Goal: Task Accomplishment & Management: Use online tool/utility

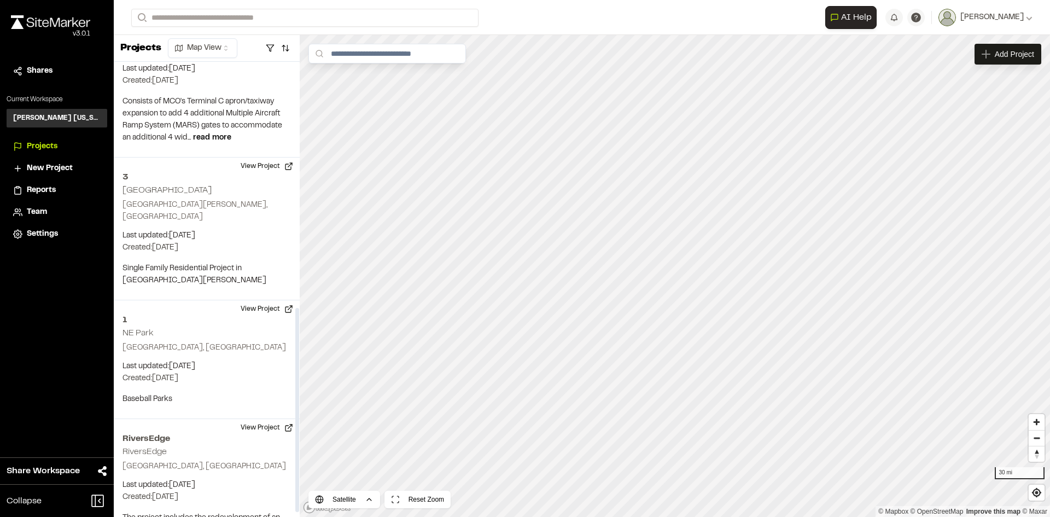
scroll to position [558, 0]
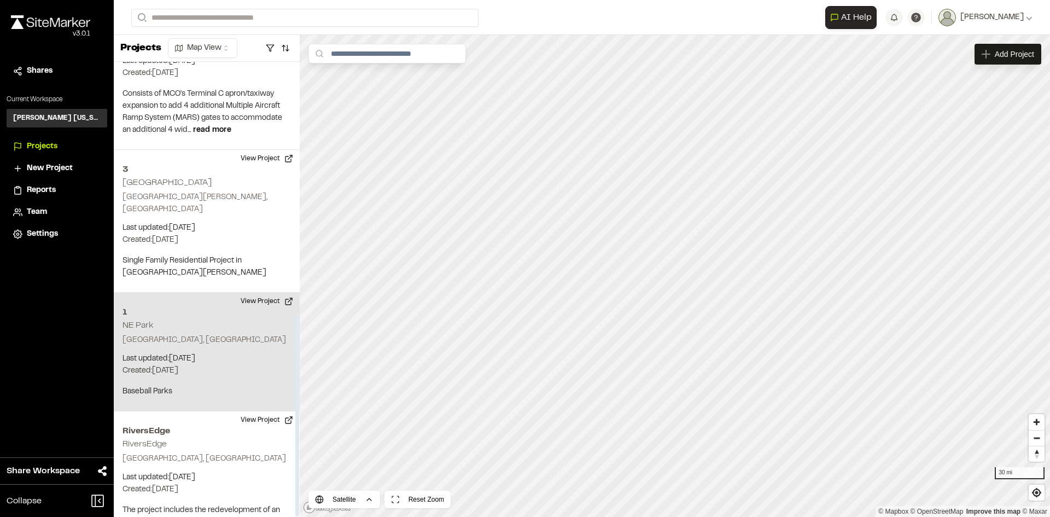
click at [202, 293] on div "[STREET_ADDRESS] Last updated: [DATE] Budget: $ Created: [DATE] Projected Compl…" at bounding box center [207, 352] width 186 height 119
click at [288, 293] on button "View Project" at bounding box center [267, 301] width 66 height 17
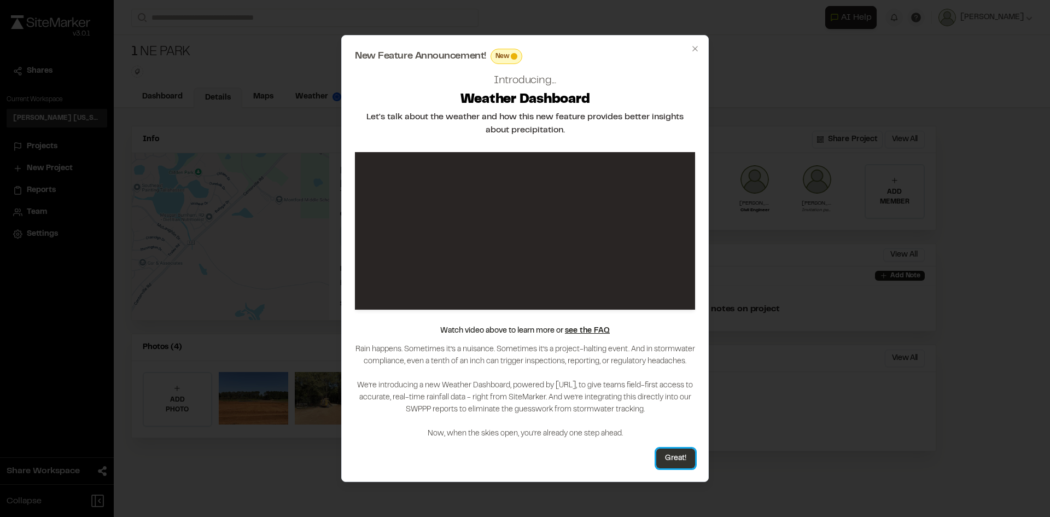
click at [684, 461] on button "Great!" at bounding box center [675, 458] width 39 height 20
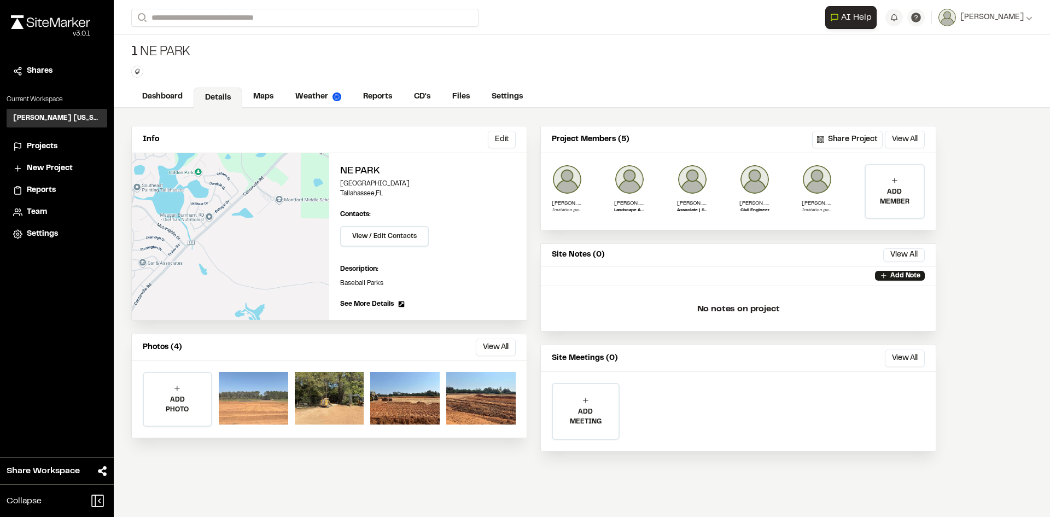
click at [238, 414] on div at bounding box center [253, 398] width 69 height 52
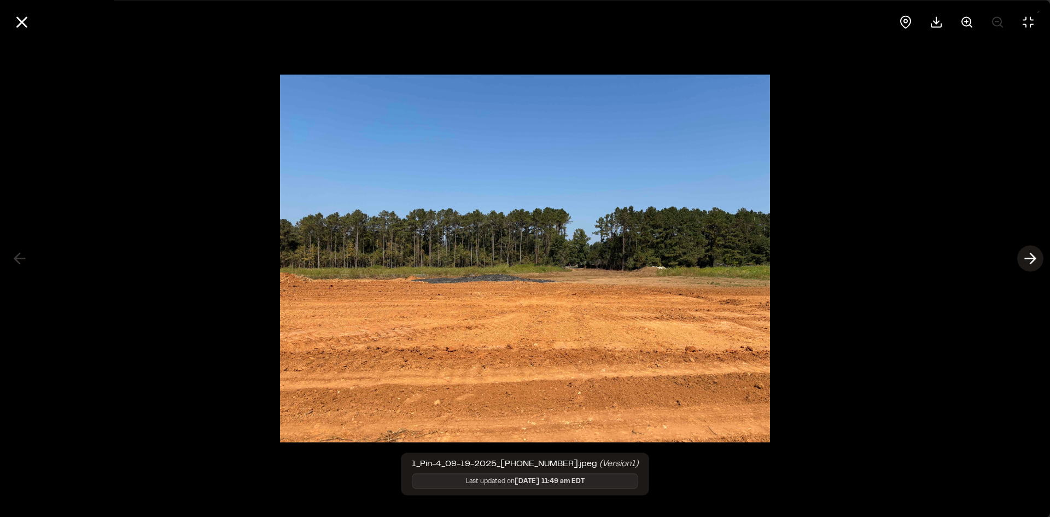
click at [1026, 256] on icon at bounding box center [1029, 258] width 17 height 19
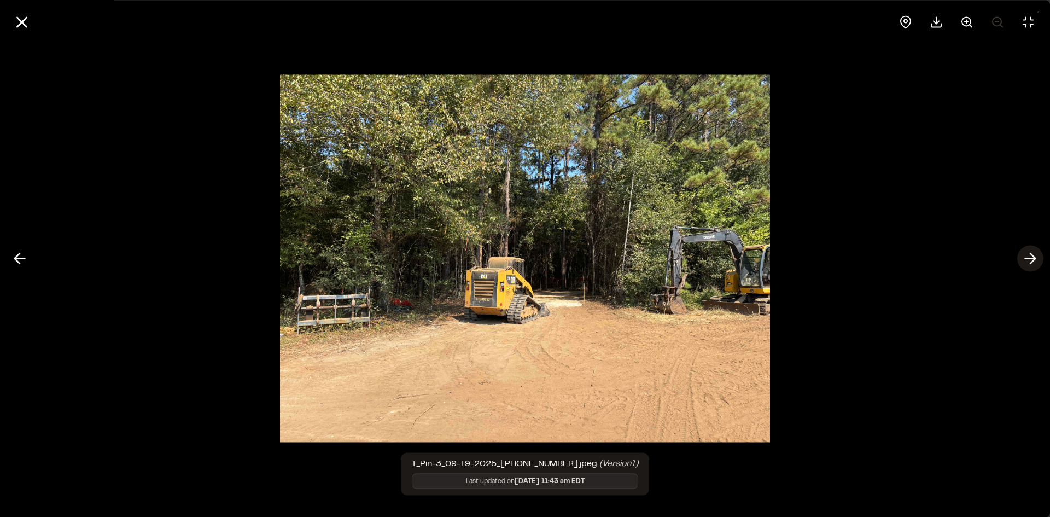
click at [1027, 255] on icon at bounding box center [1029, 258] width 17 height 19
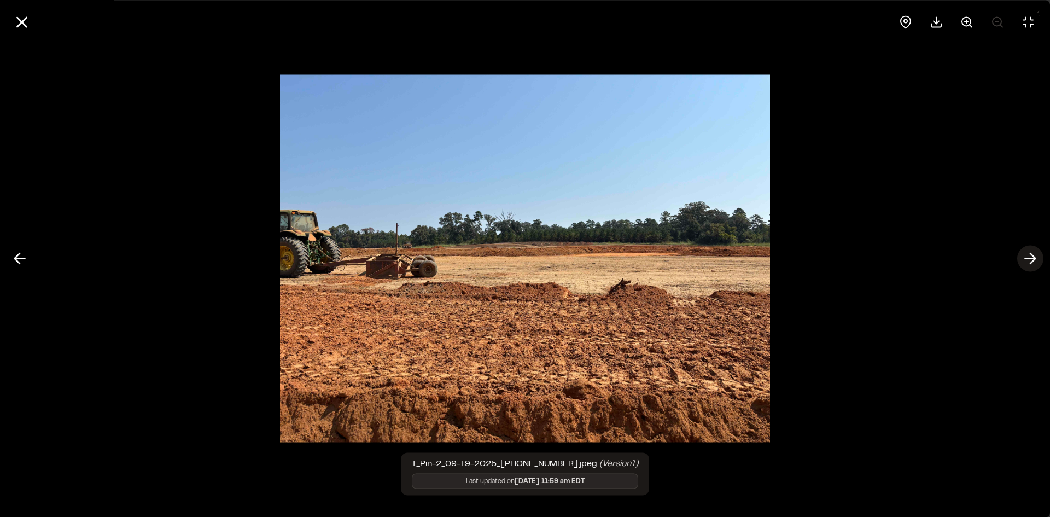
click at [1027, 255] on icon at bounding box center [1029, 258] width 17 height 19
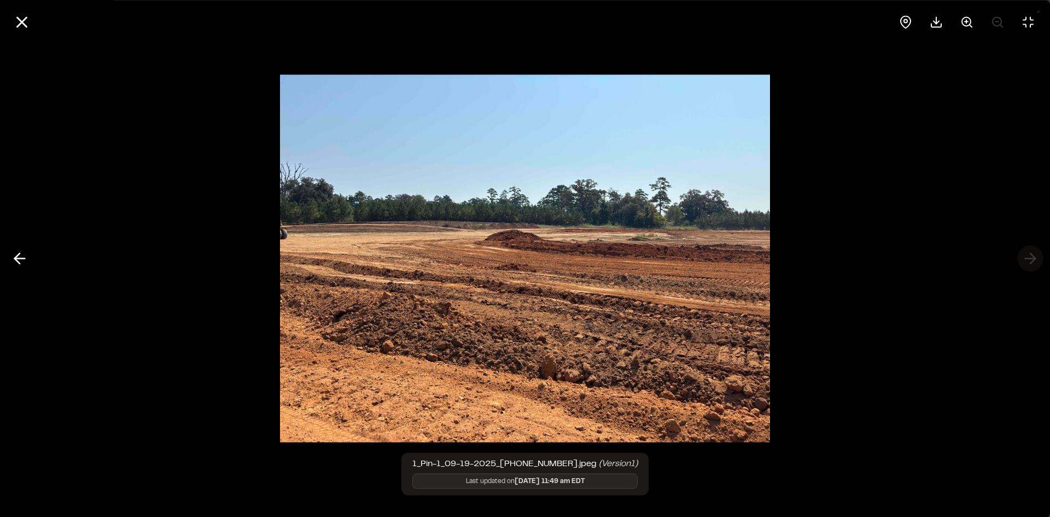
click at [1027, 255] on div at bounding box center [525, 258] width 1050 height 517
click at [1030, 264] on div at bounding box center [525, 258] width 1050 height 517
click at [30, 25] on icon at bounding box center [22, 22] width 19 height 19
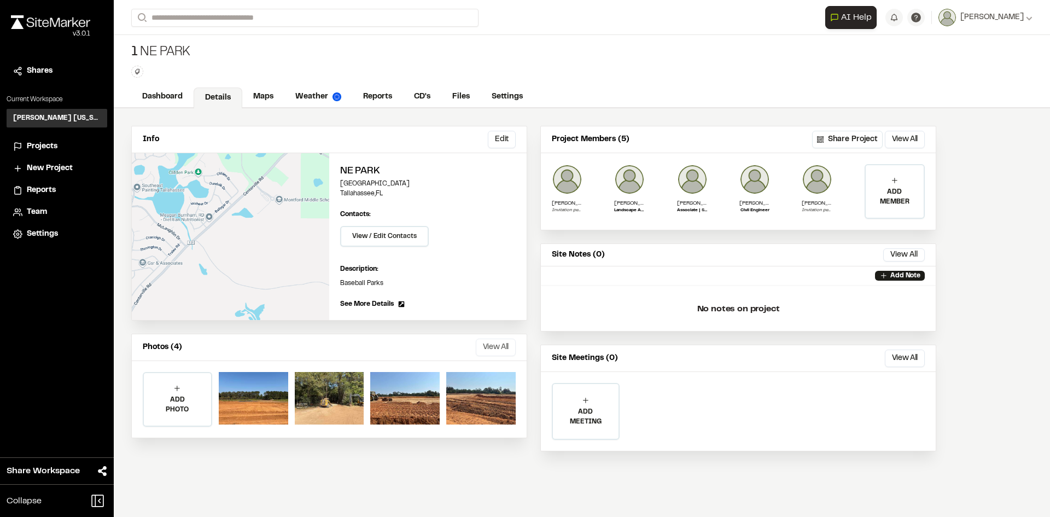
click at [503, 352] on button "View All" at bounding box center [496, 346] width 40 height 17
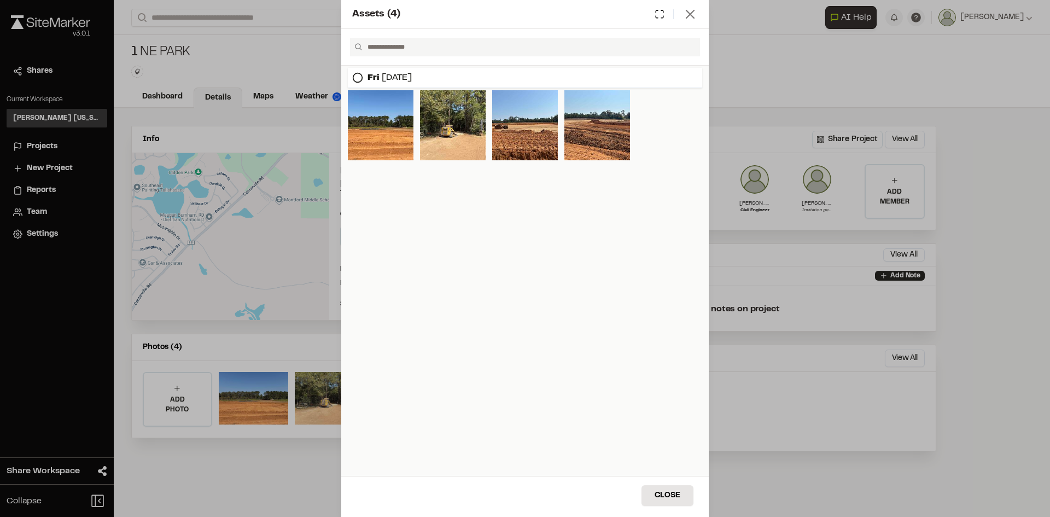
click at [688, 17] on icon at bounding box center [689, 14] width 15 height 15
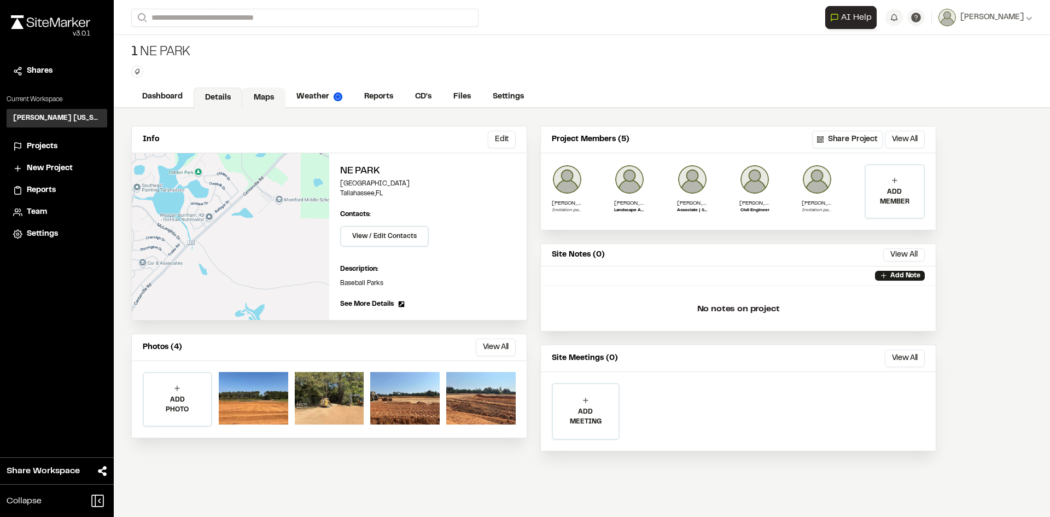
click at [257, 98] on link "Maps" at bounding box center [263, 97] width 43 height 21
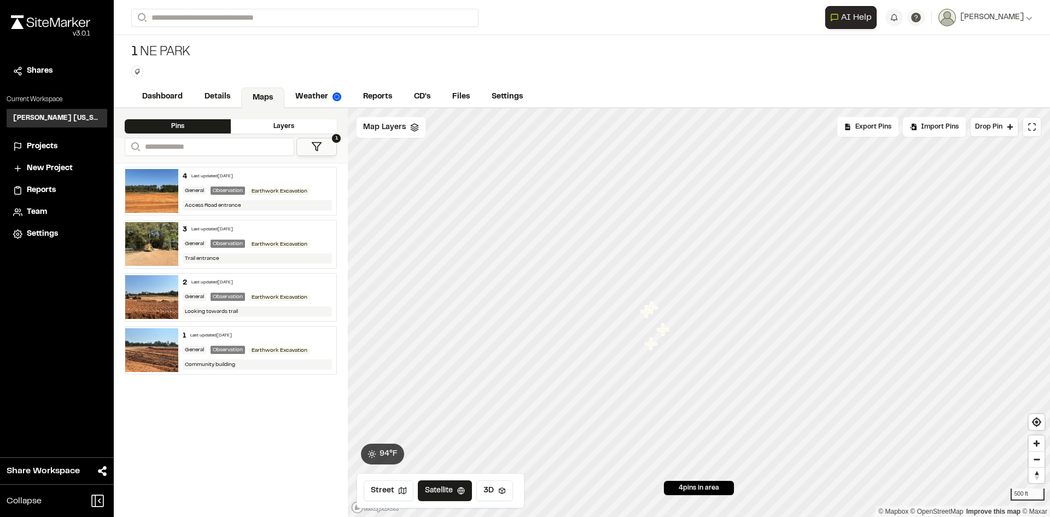
click at [160, 185] on img at bounding box center [151, 191] width 53 height 44
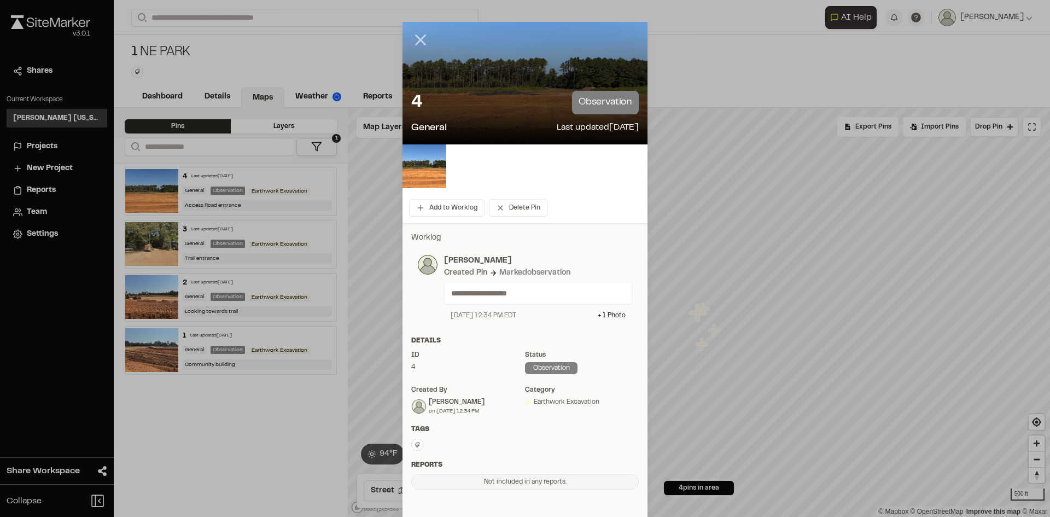
click at [416, 38] on line at bounding box center [420, 40] width 9 height 9
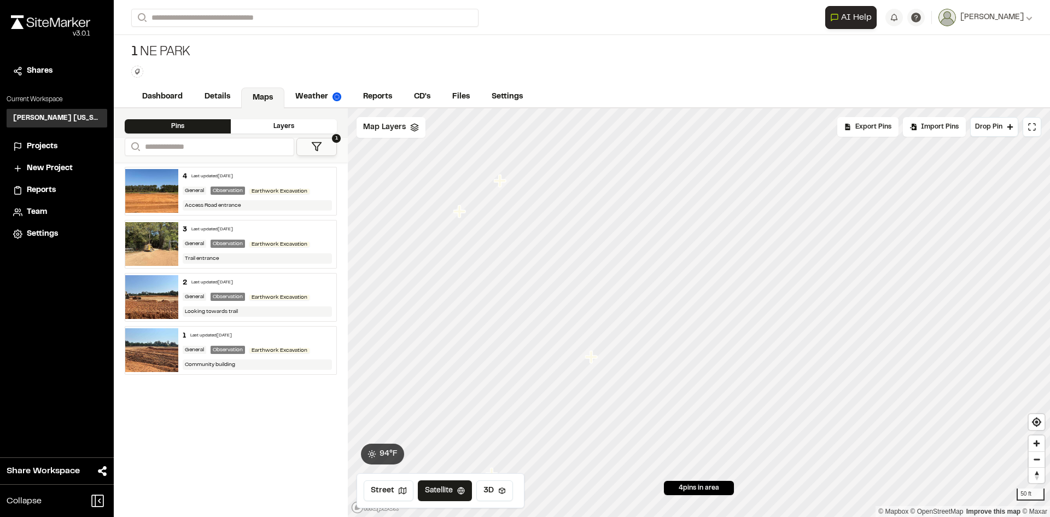
click at [500, 183] on icon "Map marker" at bounding box center [500, 180] width 12 height 12
click at [656, 343] on icon "Map marker" at bounding box center [657, 342] width 12 height 12
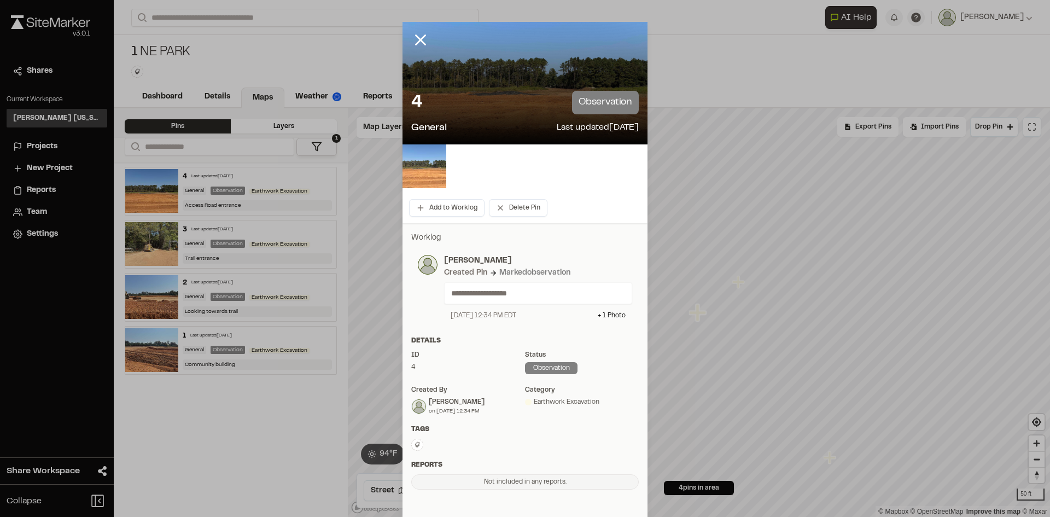
click at [436, 167] on img at bounding box center [424, 166] width 44 height 44
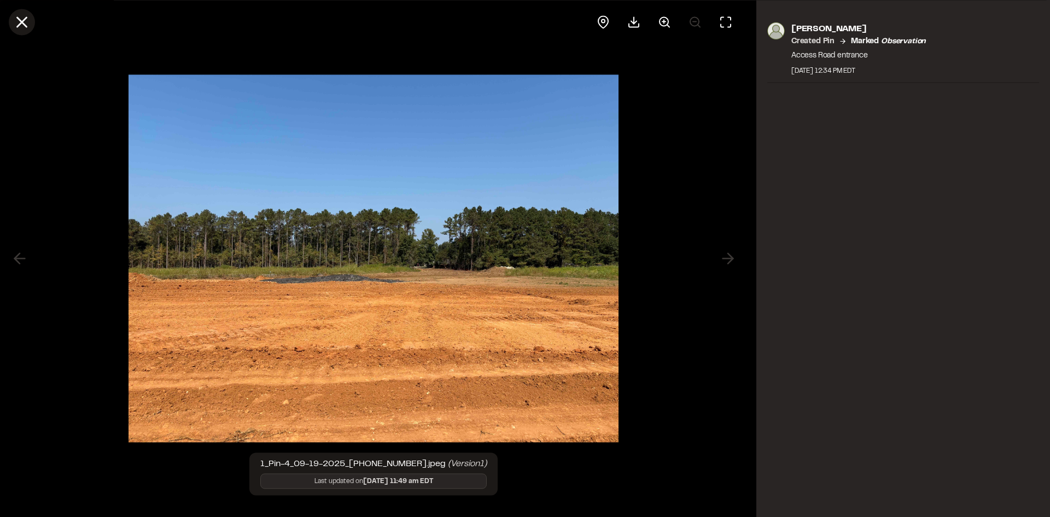
click at [22, 21] on line at bounding box center [21, 21] width 9 height 9
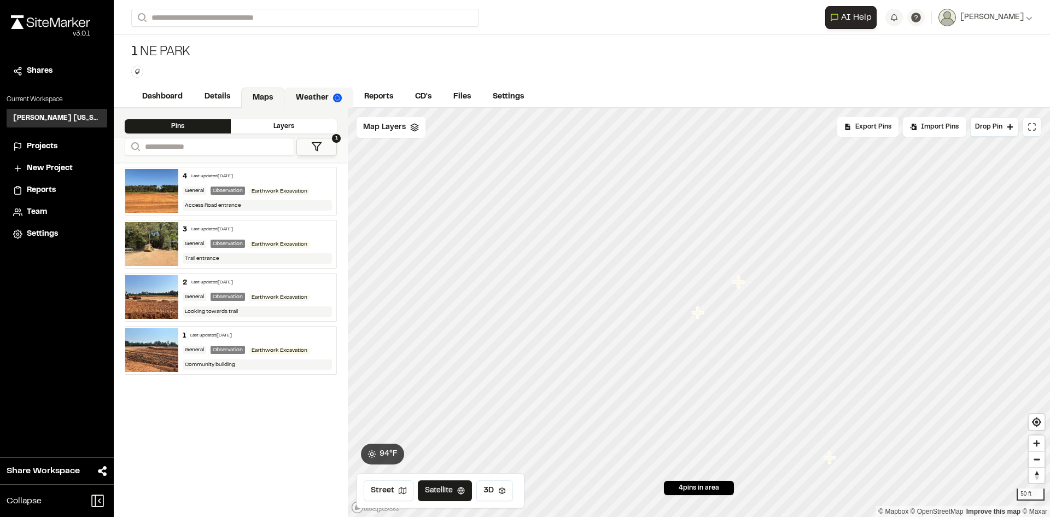
click at [302, 94] on link "Weather" at bounding box center [318, 97] width 69 height 21
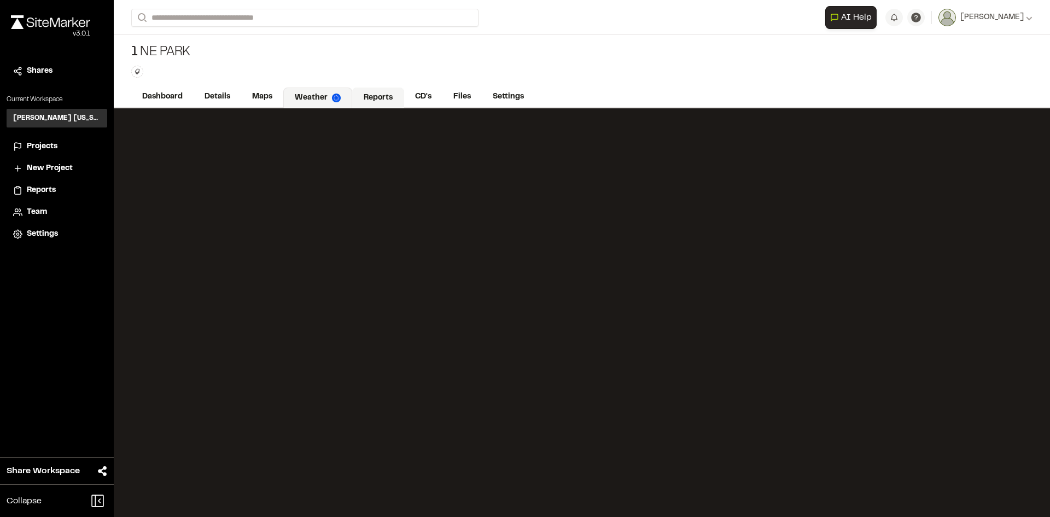
click at [362, 95] on link "Reports" at bounding box center [378, 97] width 52 height 21
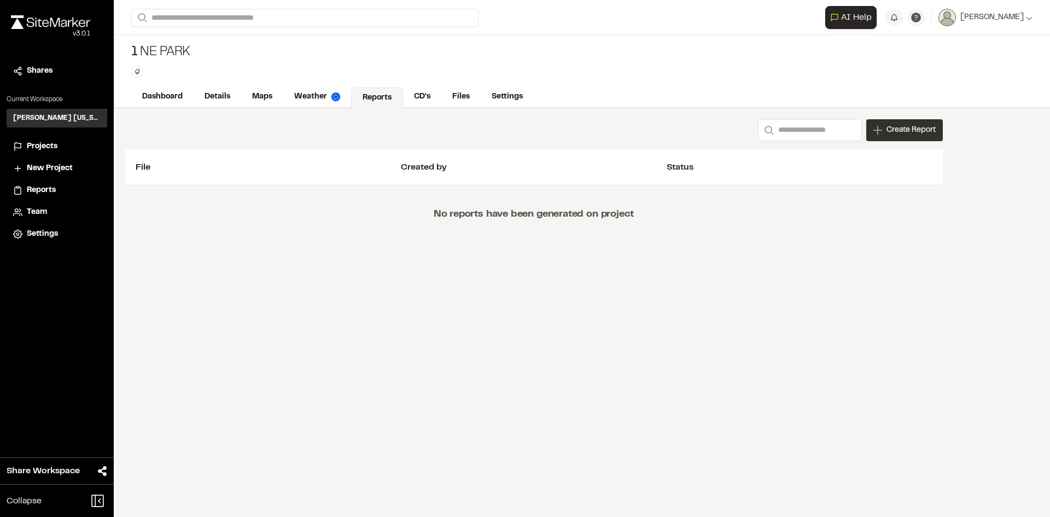
click at [895, 131] on span "Create Report" at bounding box center [910, 130] width 49 height 12
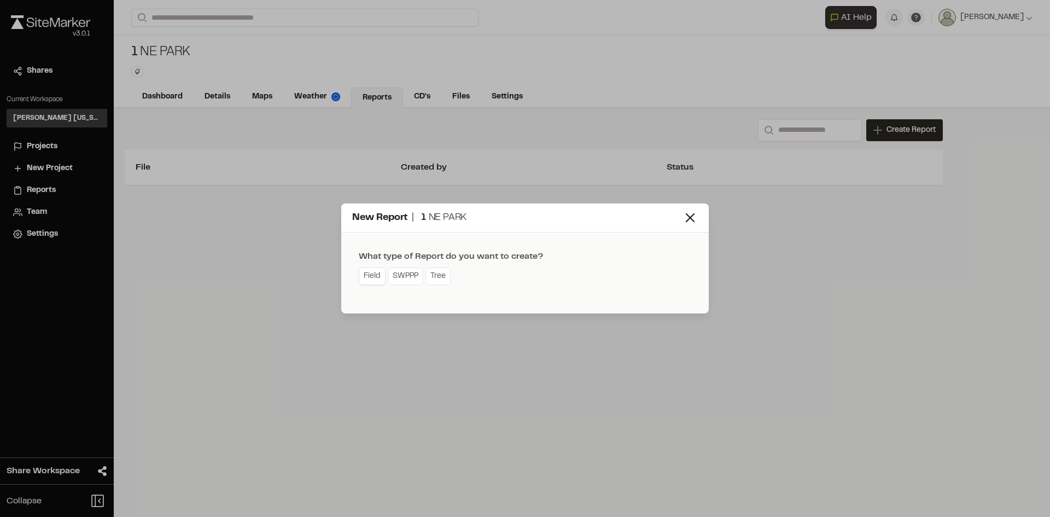
click at [377, 276] on link "Field" at bounding box center [372, 275] width 27 height 17
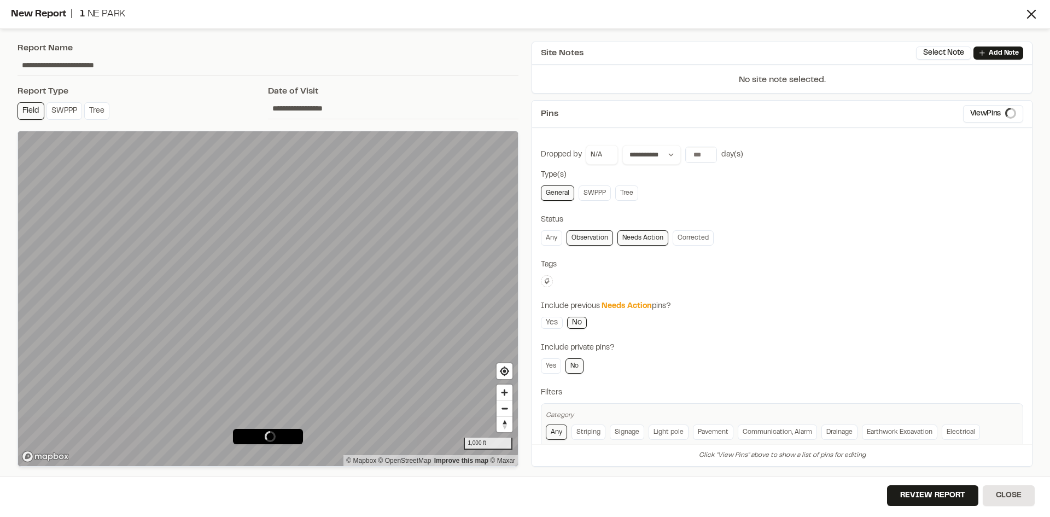
type input "**********"
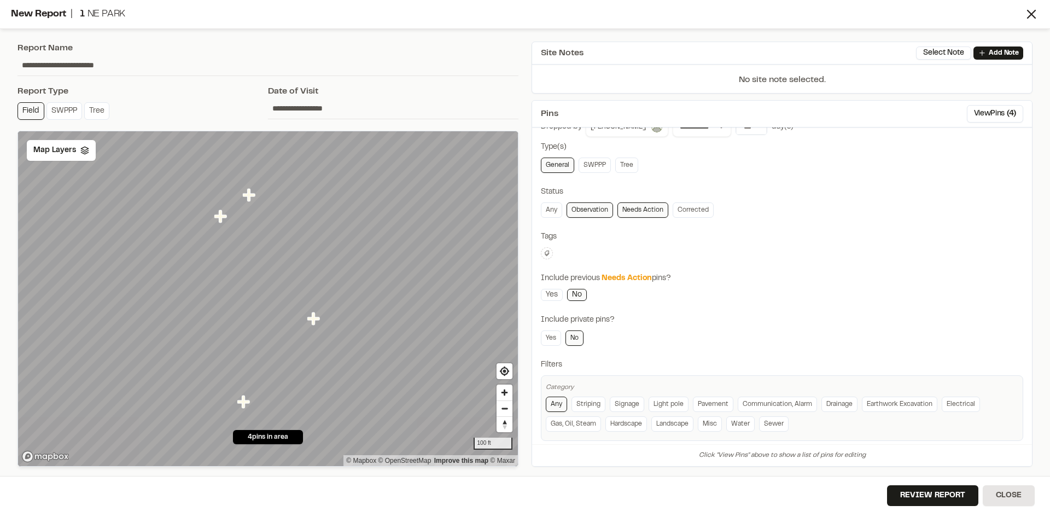
scroll to position [40, 0]
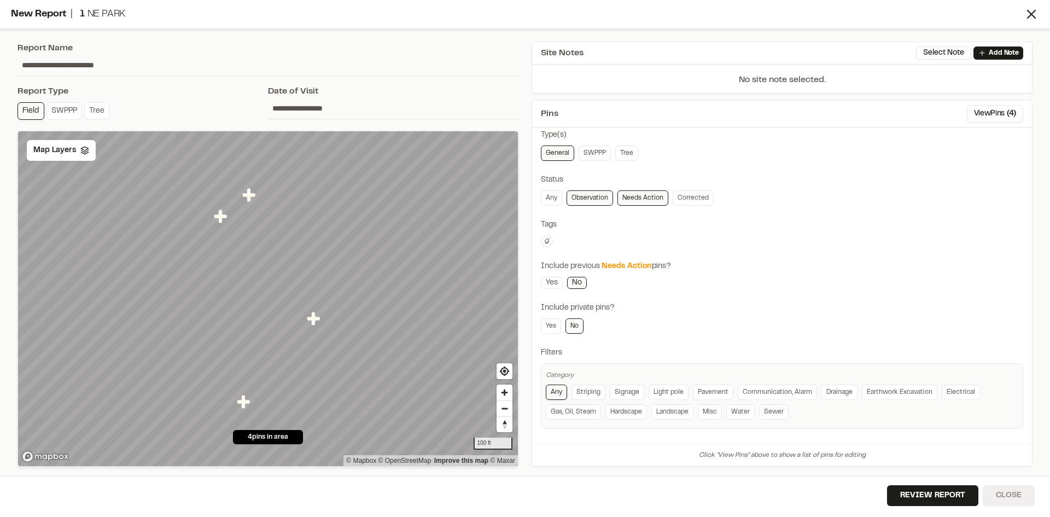
click at [1002, 492] on button "Close" at bounding box center [1009, 495] width 52 height 21
